Goal: Ask a question

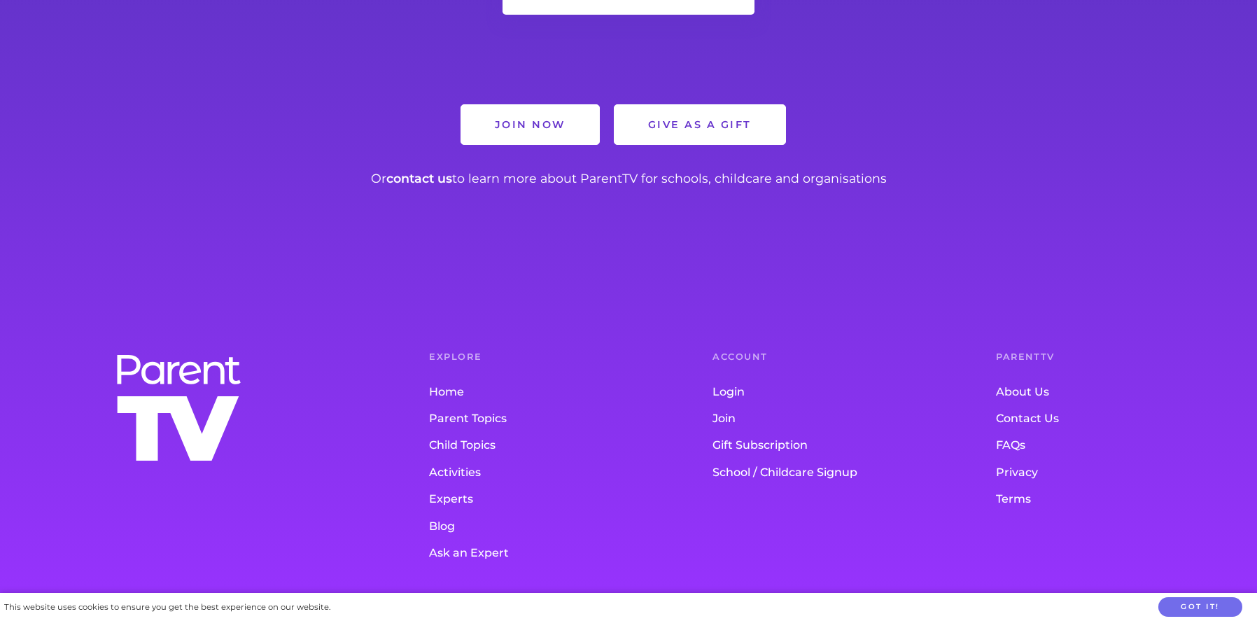
scroll to position [1034, 0]
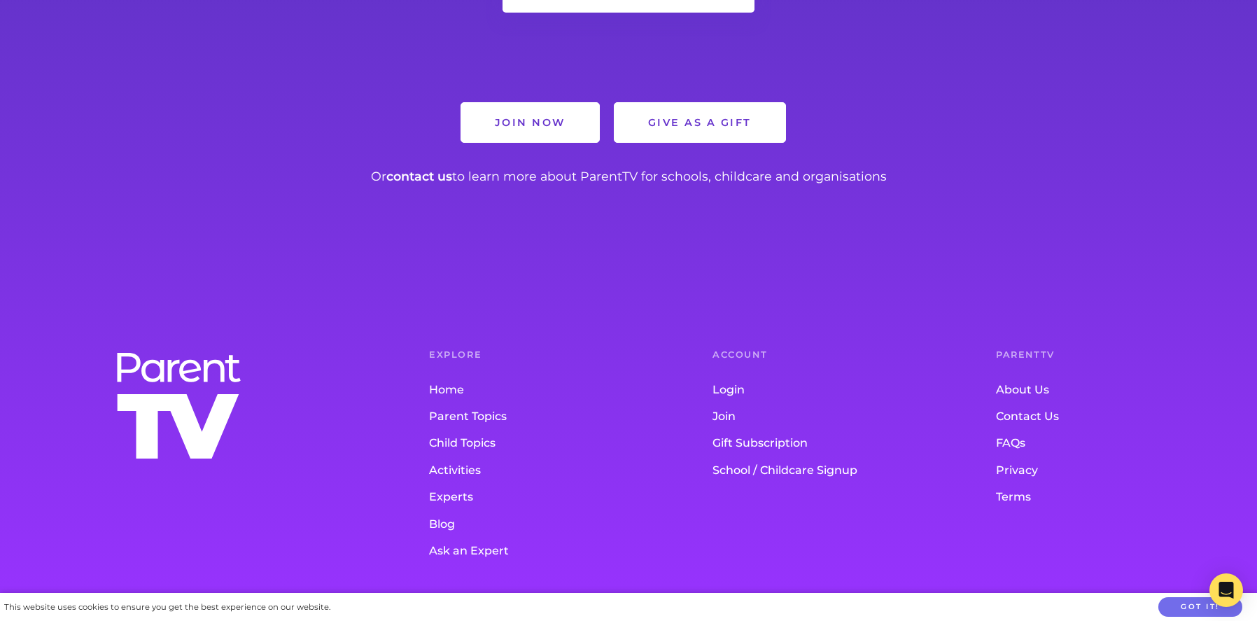
click at [1014, 415] on link "Contact Us" at bounding box center [1109, 416] width 227 height 27
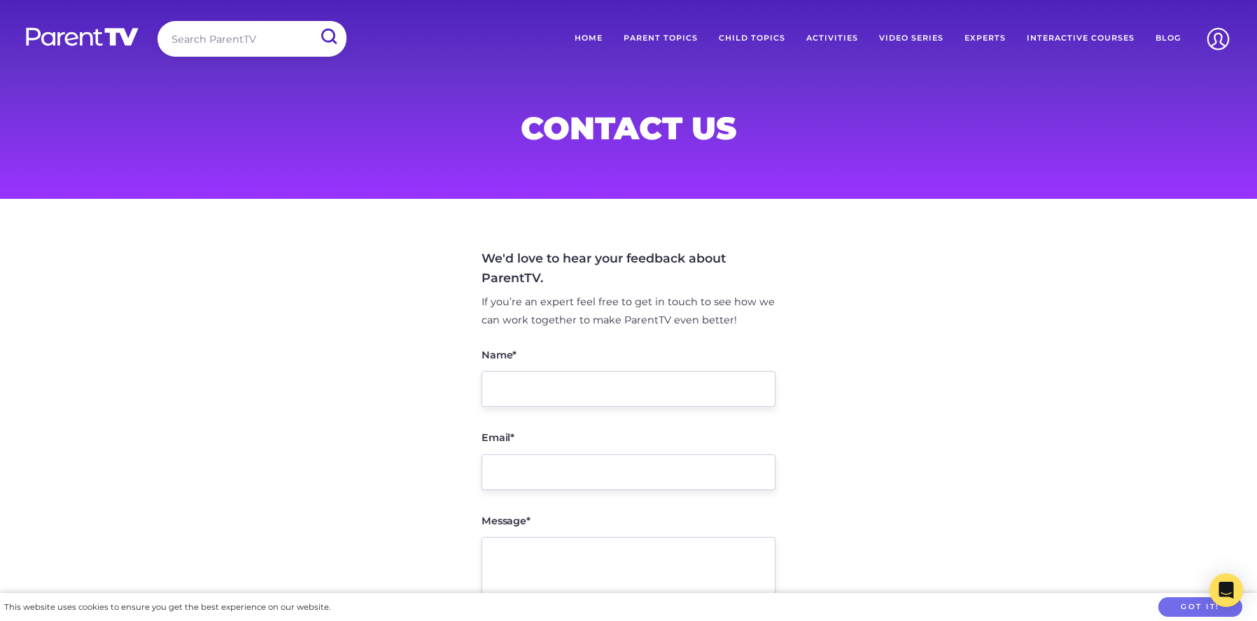
click at [675, 400] on input "Name*" at bounding box center [628, 389] width 294 height 36
type input "Genevieve Caddy"
type input "genevieve.caddy@education.wa.edu.au"
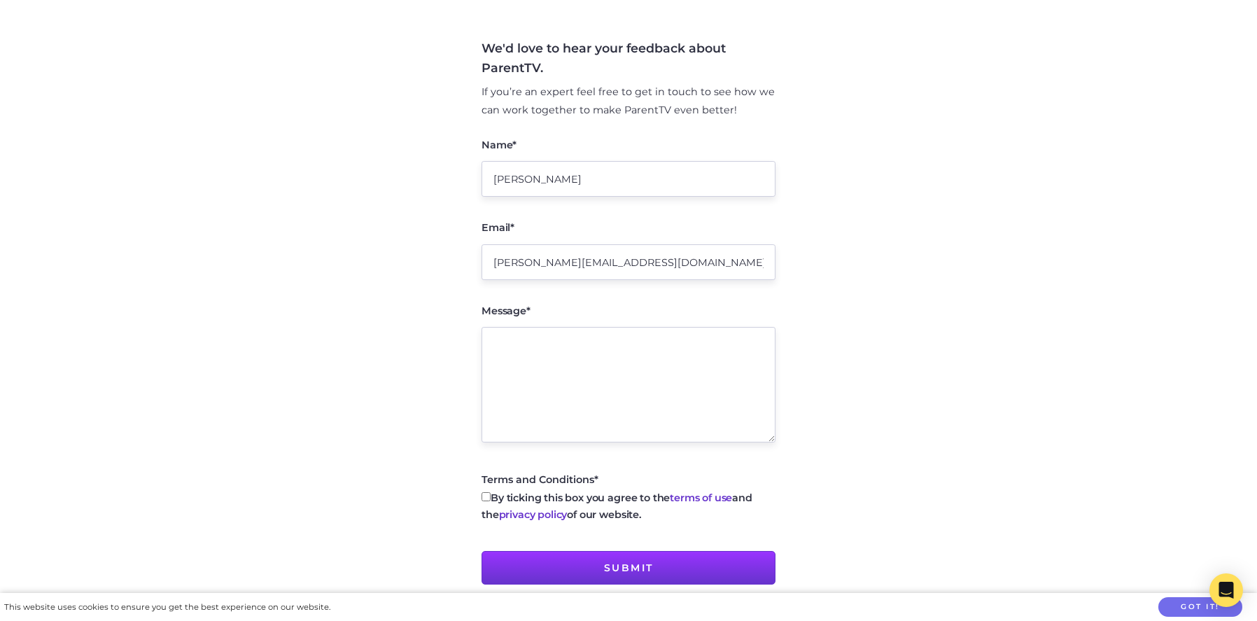
scroll to position [297, 0]
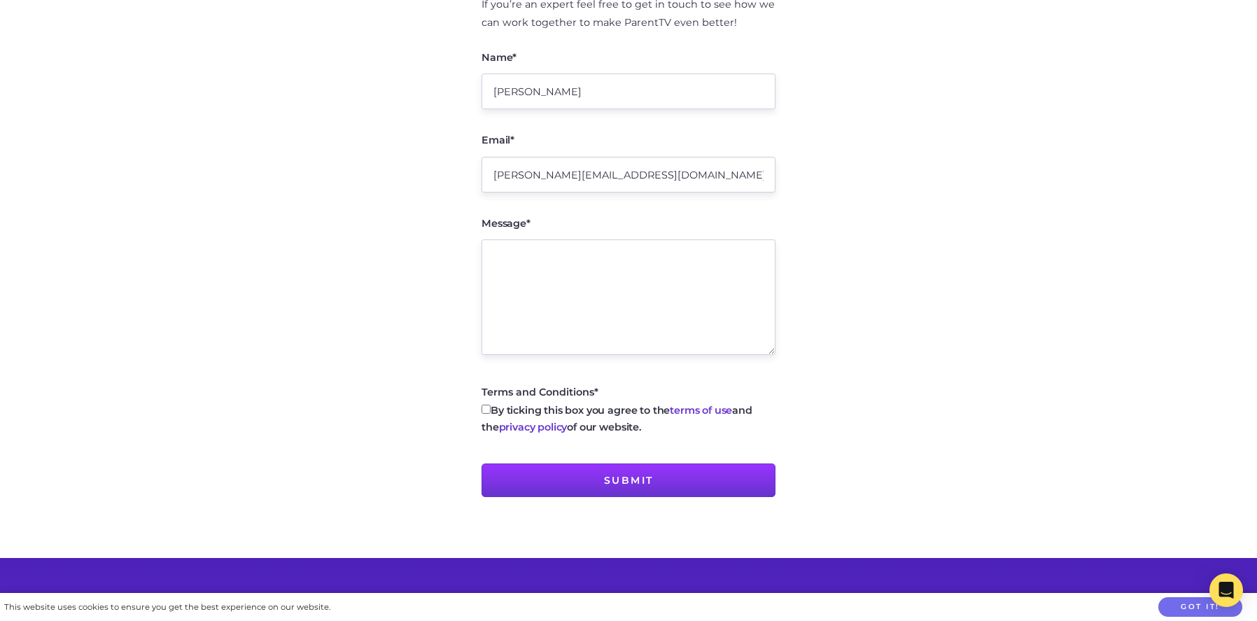
click at [626, 288] on textarea "Message*" at bounding box center [628, 296] width 294 height 115
click at [485, 411] on input "By ticking this box you agree to the terms of use and the privacy policy of our…" at bounding box center [485, 408] width 9 height 9
checkbox input "true"
click at [578, 288] on textarea "Message*" at bounding box center [628, 296] width 294 height 115
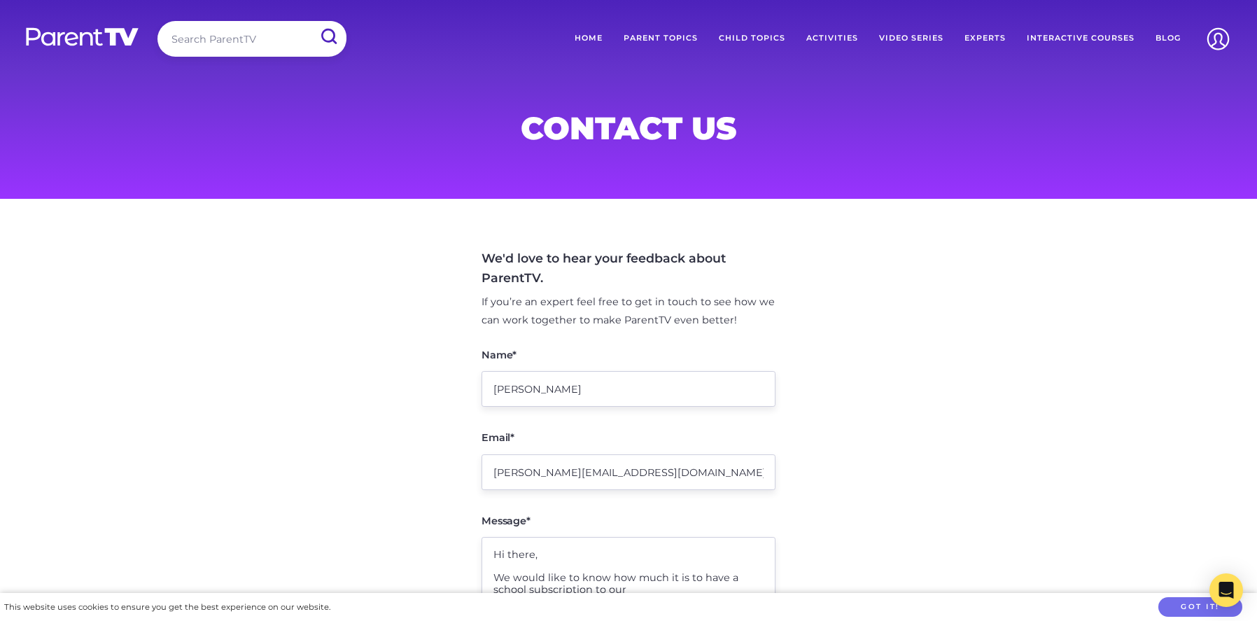
scroll to position [192, 0]
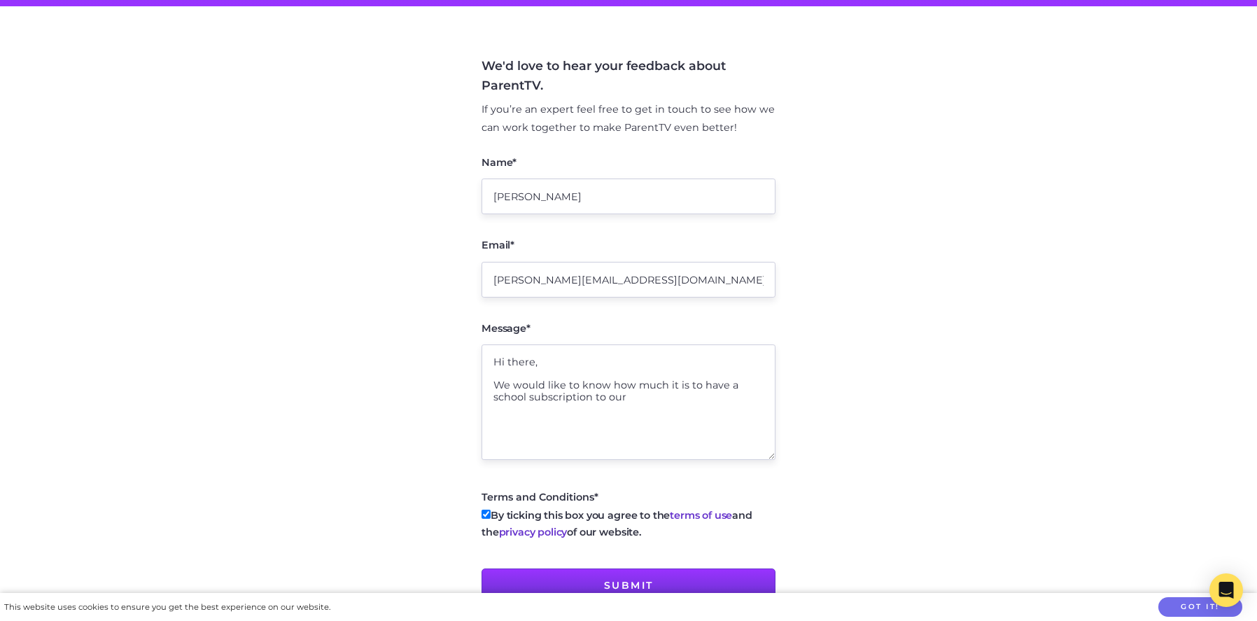
click at [606, 396] on textarea "Hi there, We would like to know how much it is to have a school subscription to…" at bounding box center [628, 401] width 294 height 115
click at [658, 397] on textarea "Hi there, We would like to know how much it is to have a school subscription to…" at bounding box center [628, 401] width 294 height 115
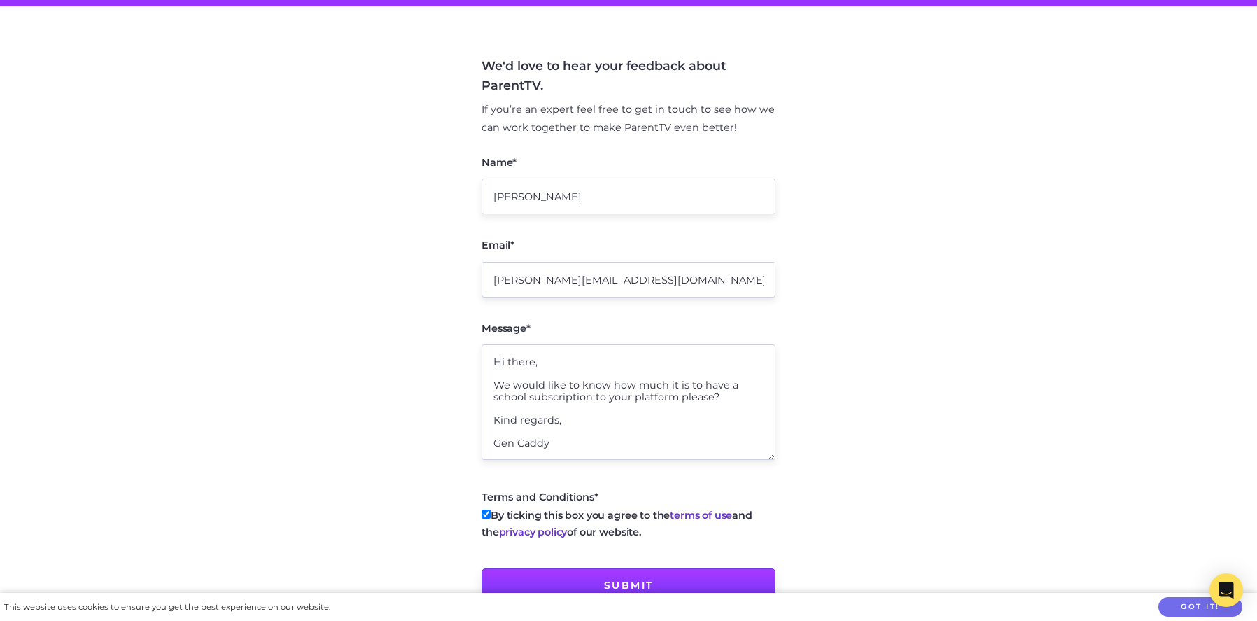
type textarea "Hi there, We would like to know how much it is to have a school subscription to…"
click at [652, 575] on input "Submit" at bounding box center [628, 585] width 294 height 34
type input "Sending message..."
type input "Submit"
